Goal: Information Seeking & Learning: Learn about a topic

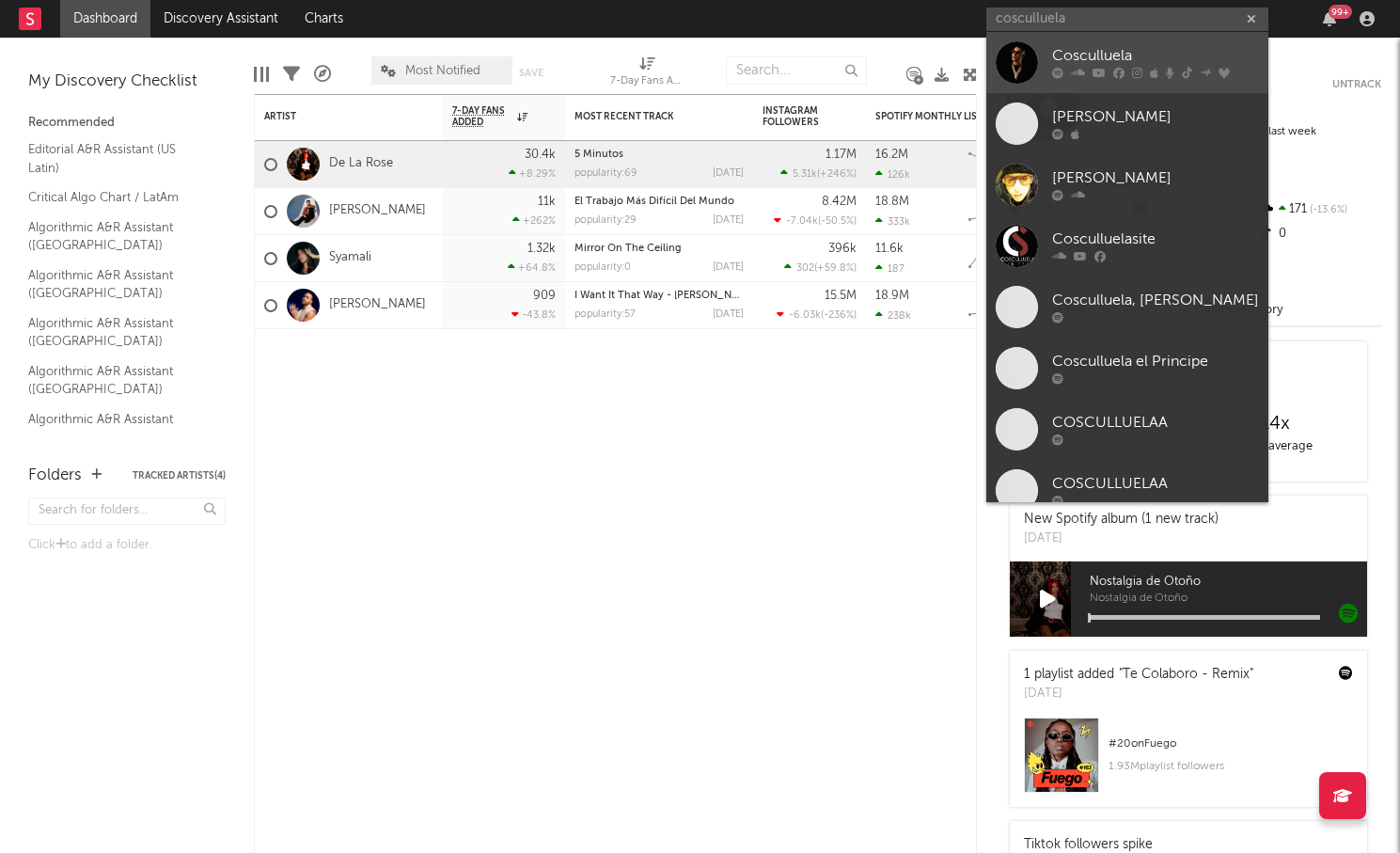
type input "cosculluela"
click at [1151, 61] on div "Cosculluela" at bounding box center [1154, 56] width 207 height 23
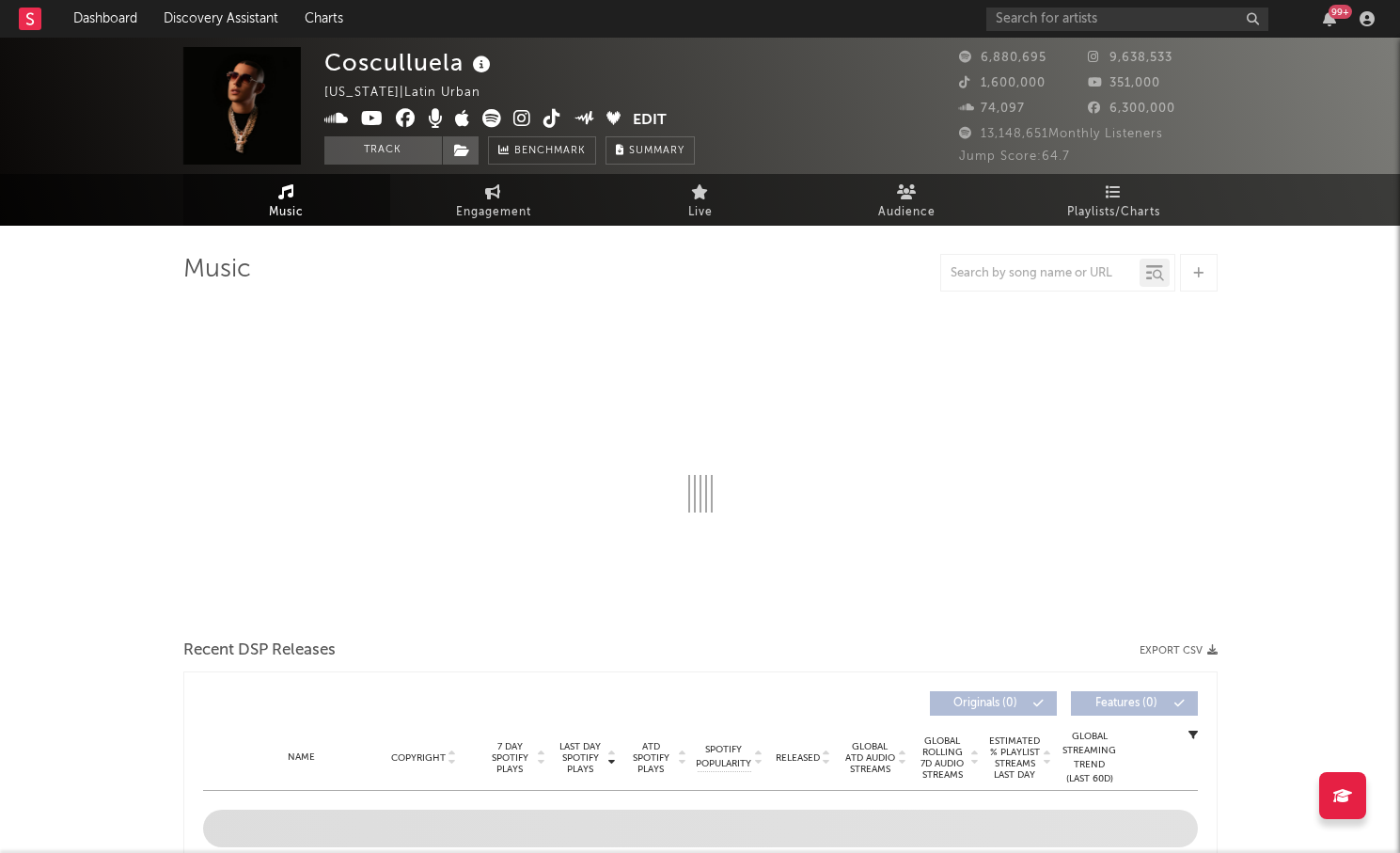
select select "6m"
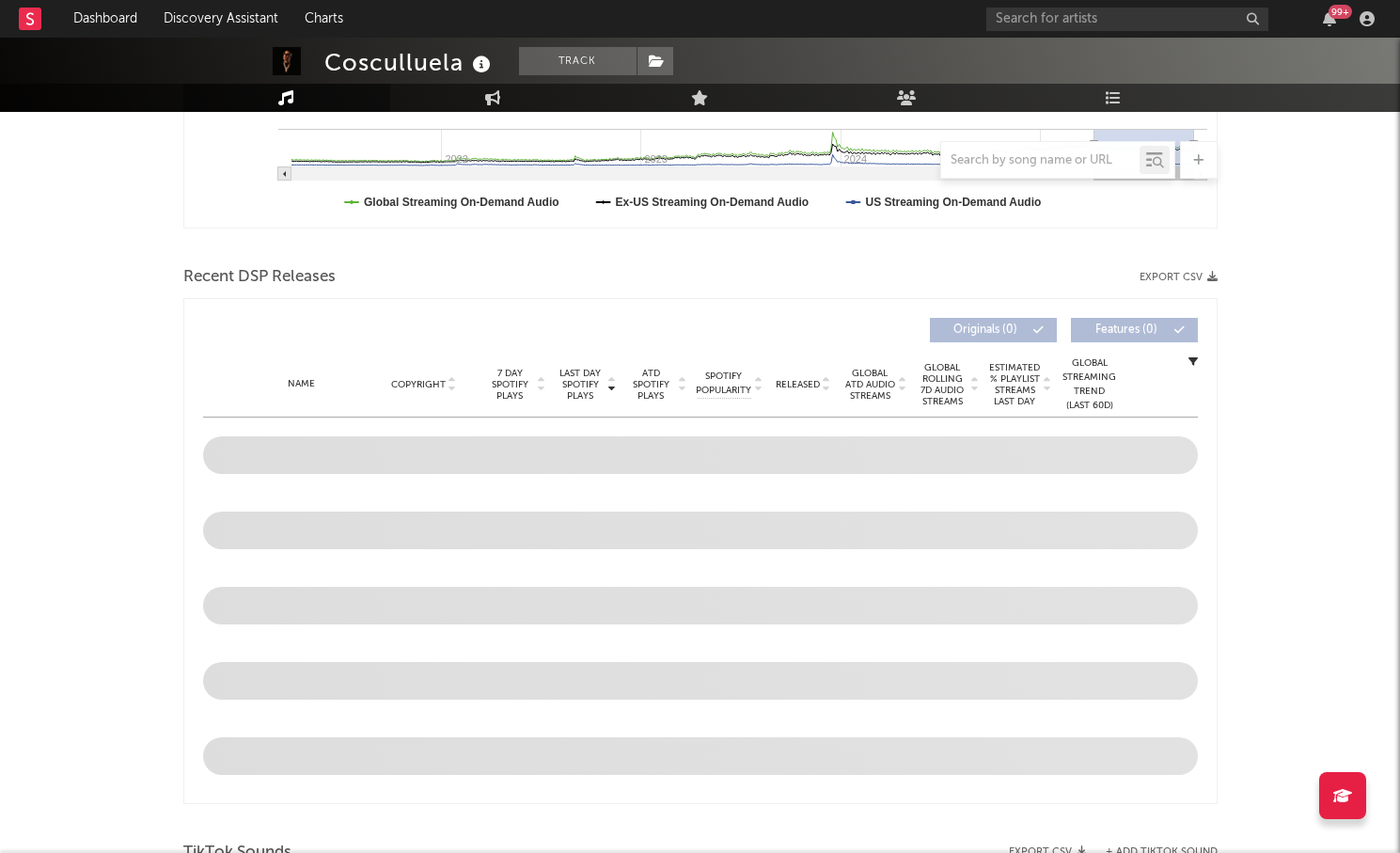
scroll to position [540, 0]
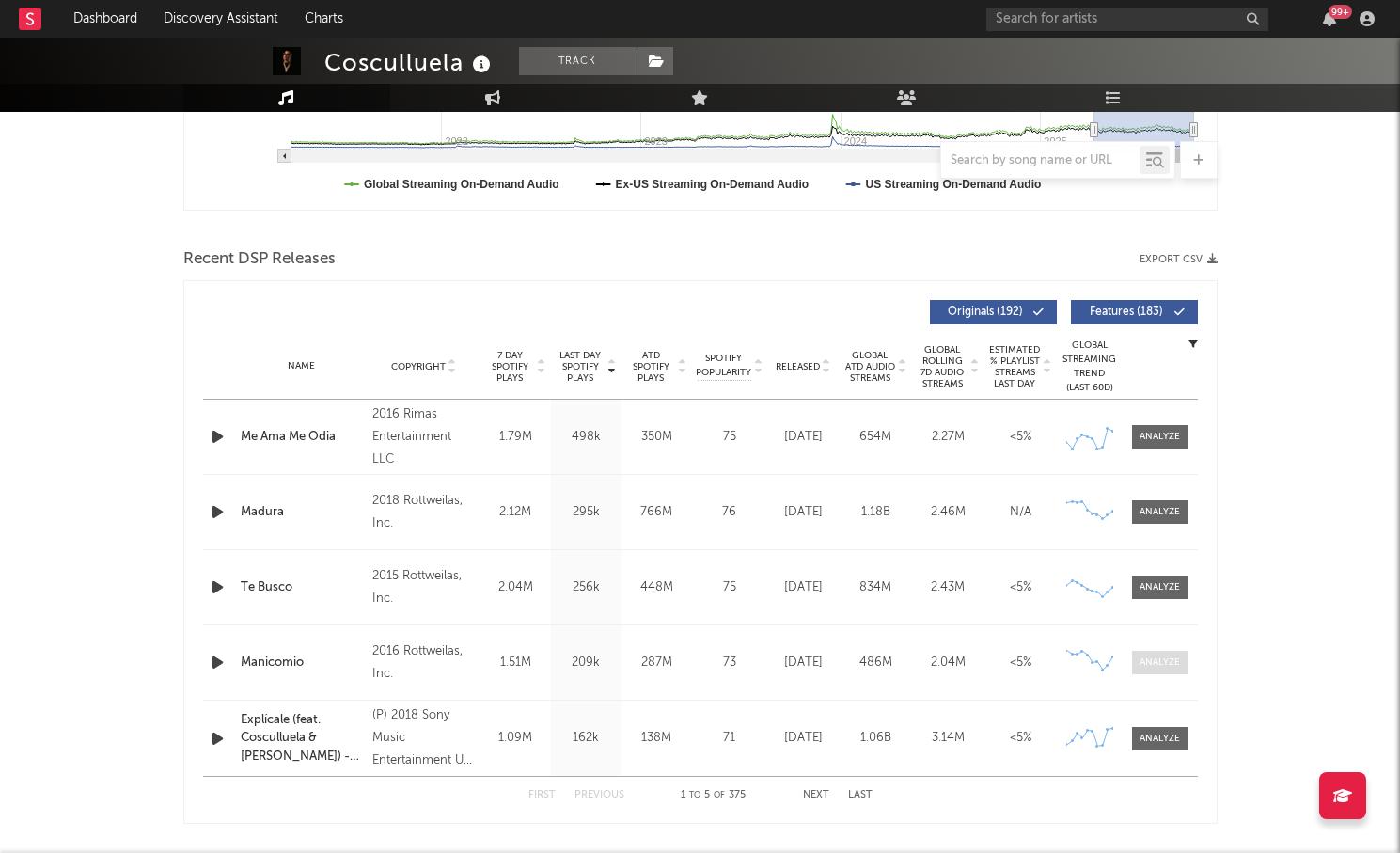
click at [1141, 660] on div at bounding box center [1159, 663] width 40 height 14
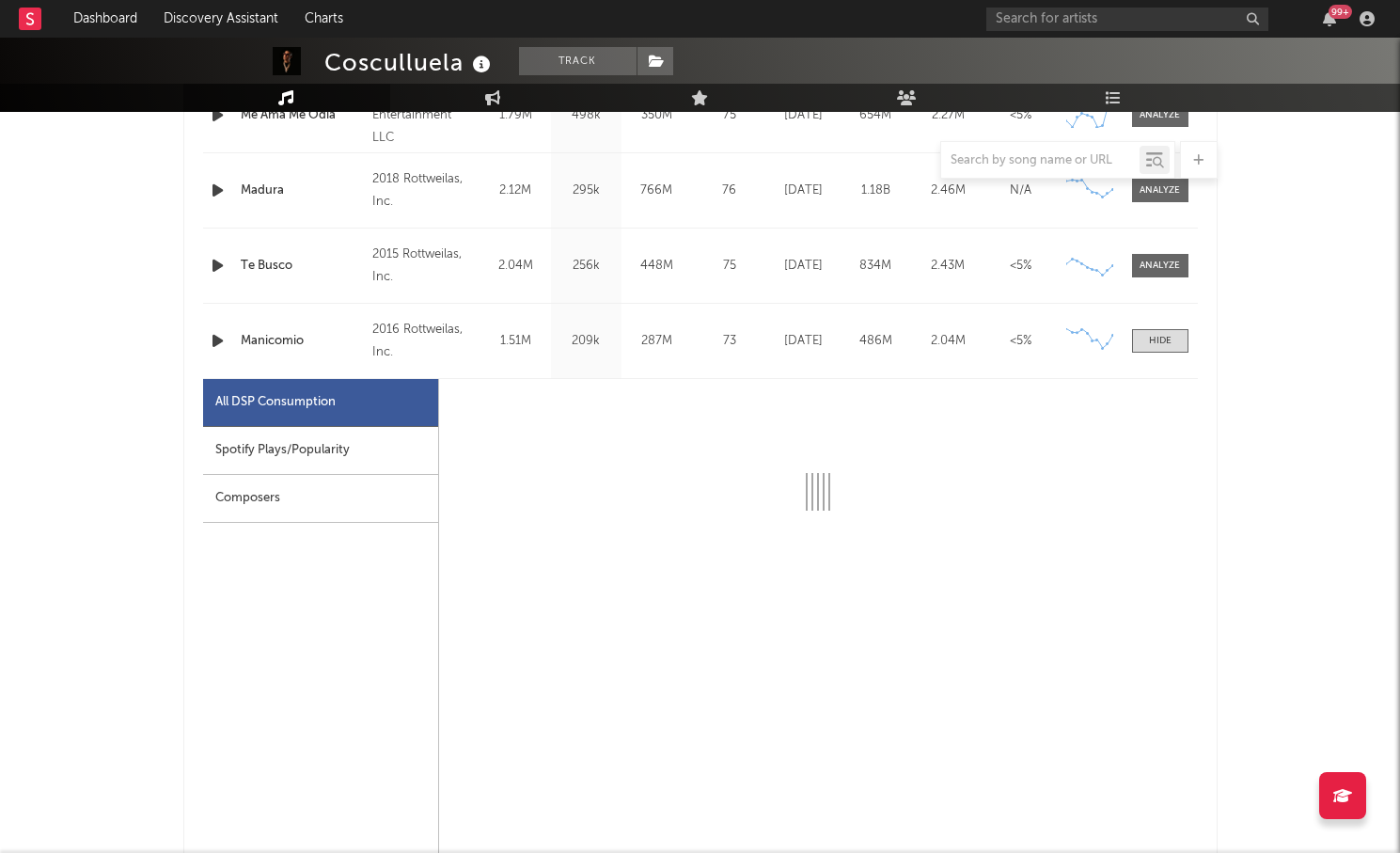
scroll to position [866, 0]
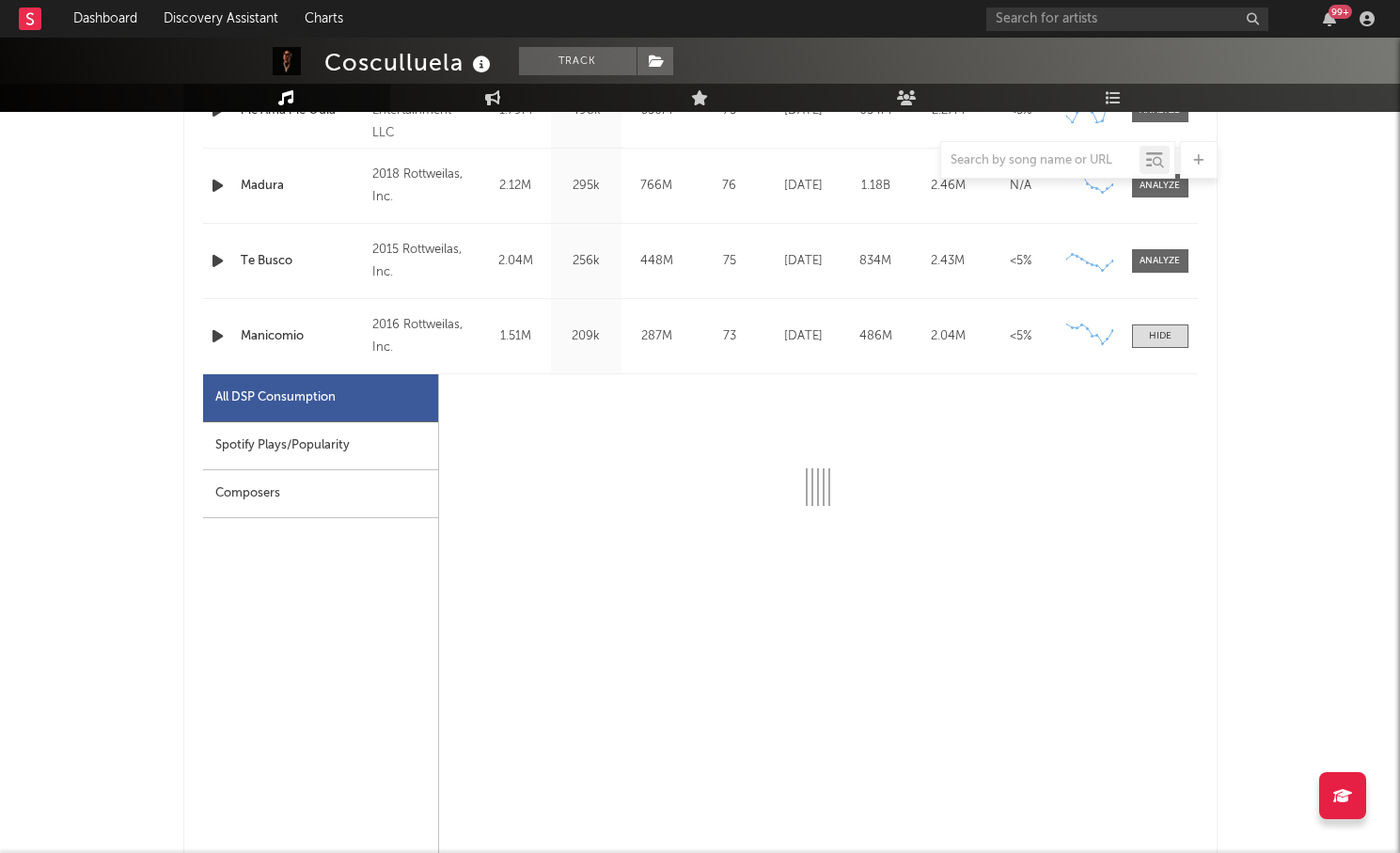
select select "6m"
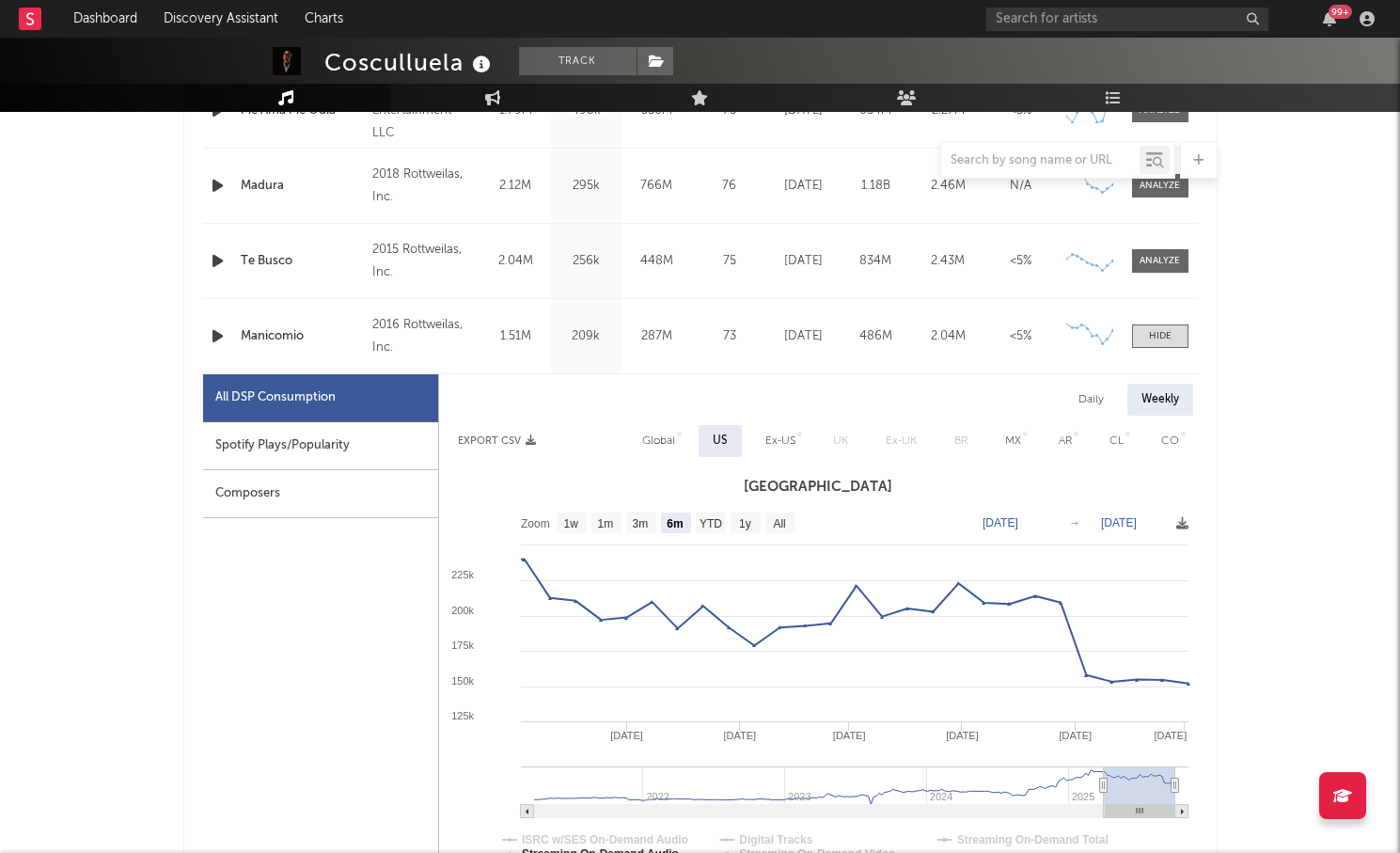
click at [373, 449] on div "Spotify Plays/Popularity" at bounding box center [320, 446] width 235 height 48
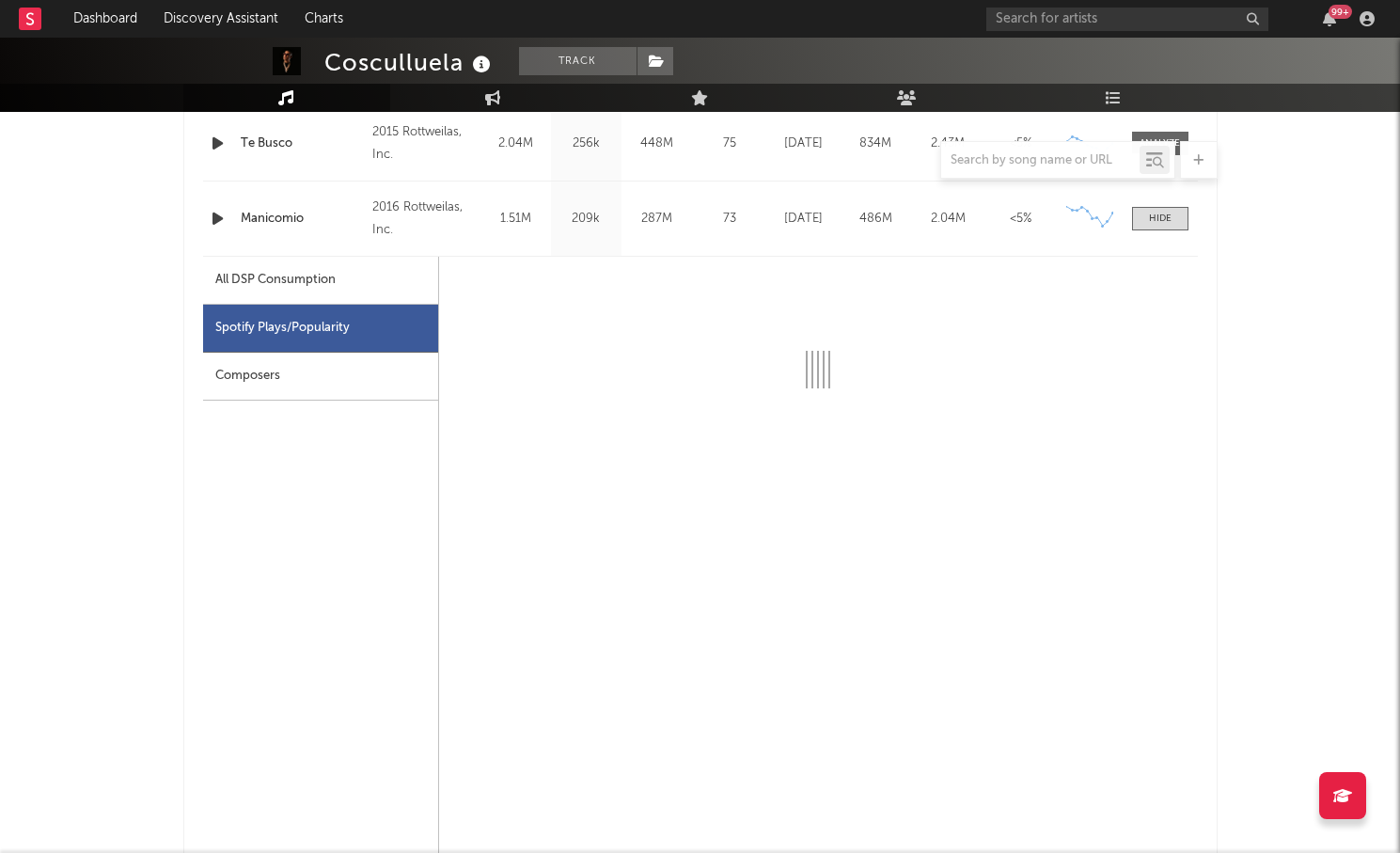
scroll to position [994, 0]
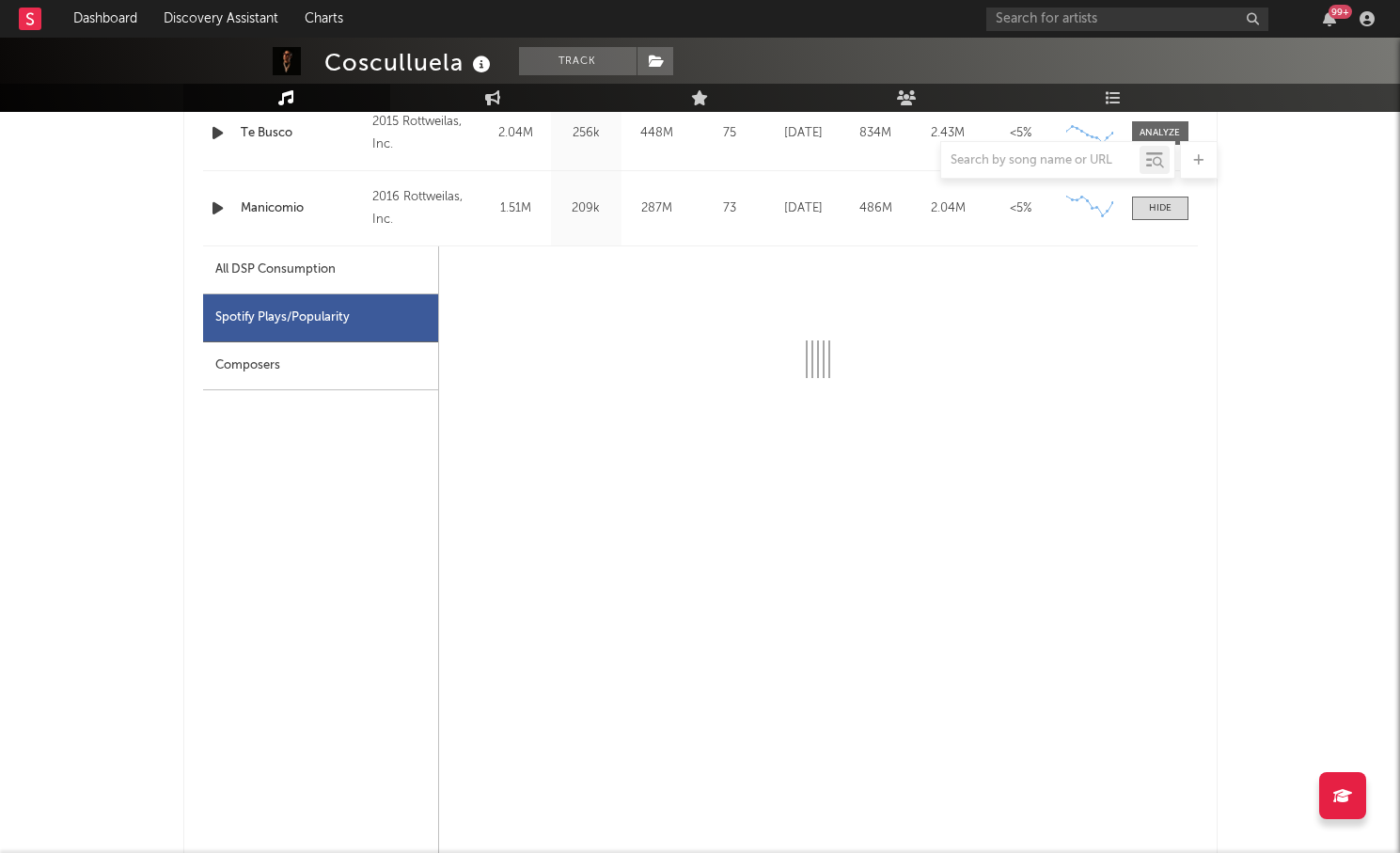
select select "6m"
select select "1w"
